Goal: Find specific page/section: Find specific page/section

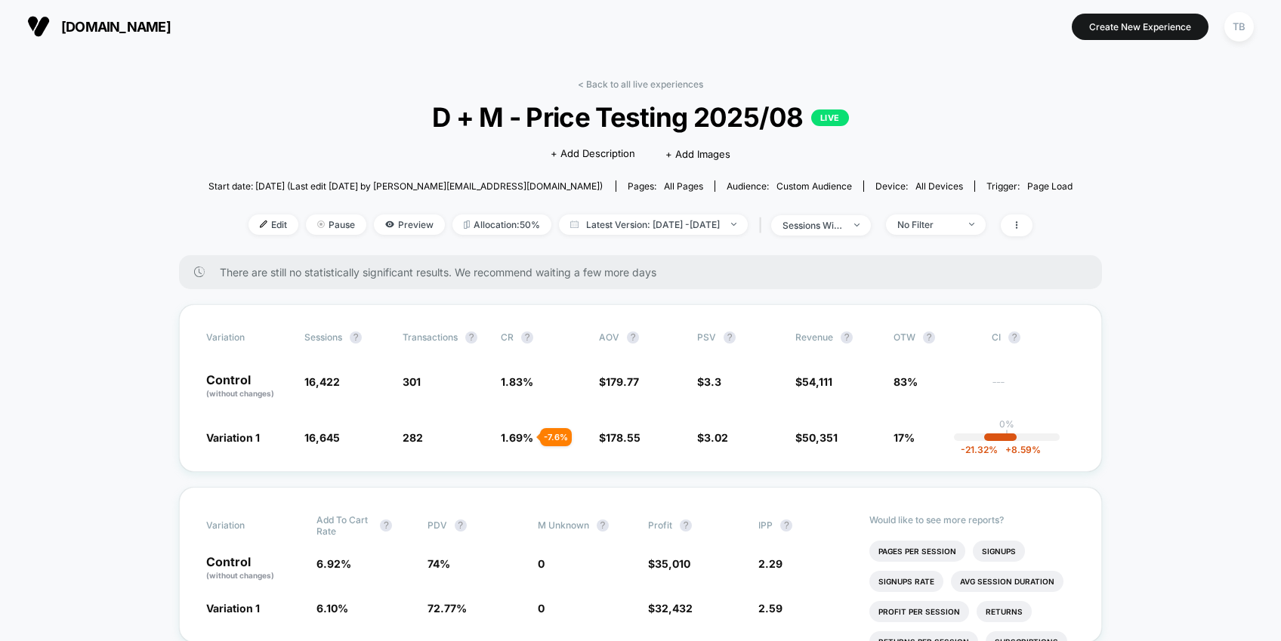
click at [88, 24] on span "[DOMAIN_NAME]" at bounding box center [115, 27] width 109 height 16
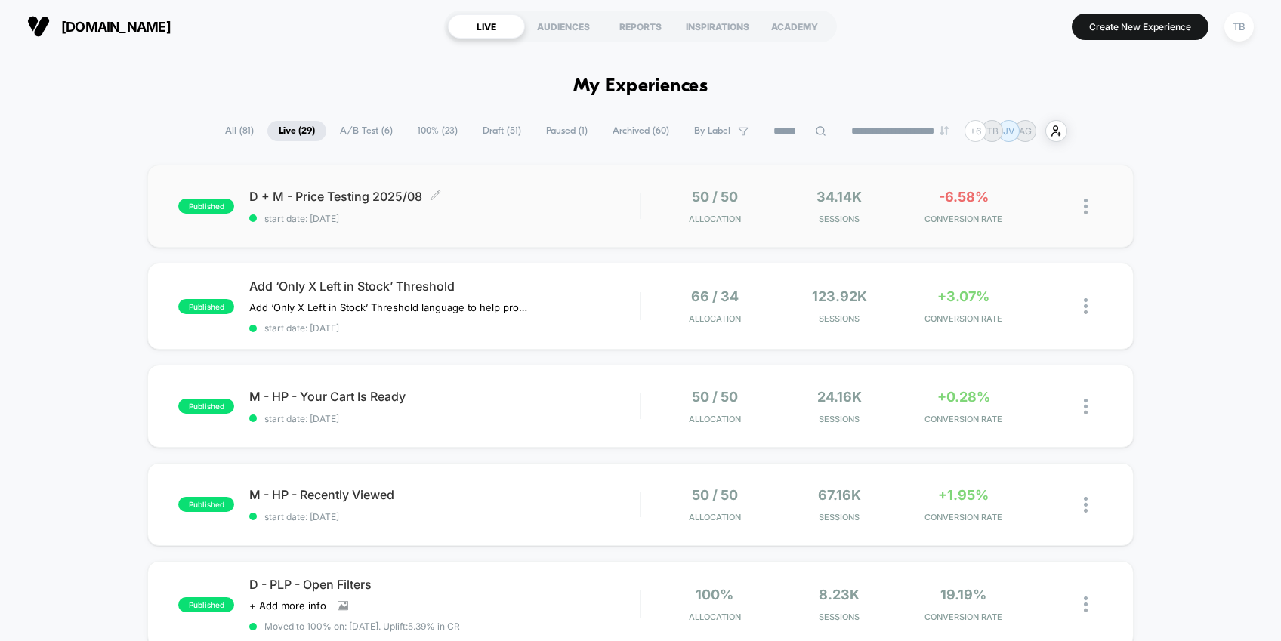
click at [358, 195] on span "D + M - Price Testing 2025/08 Click to edit experience details" at bounding box center [444, 196] width 390 height 15
